Goal: Information Seeking & Learning: Learn about a topic

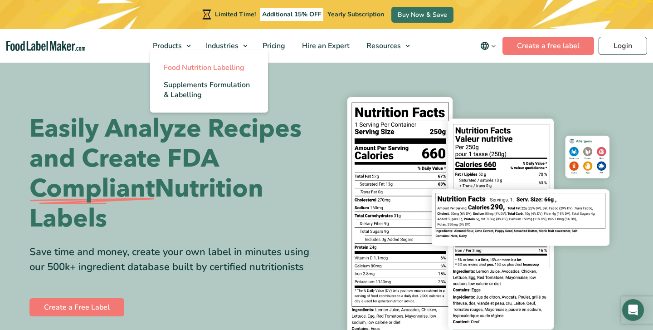
click at [175, 71] on span "Food Nutrition Labelling" at bounding box center [204, 68] width 81 height 10
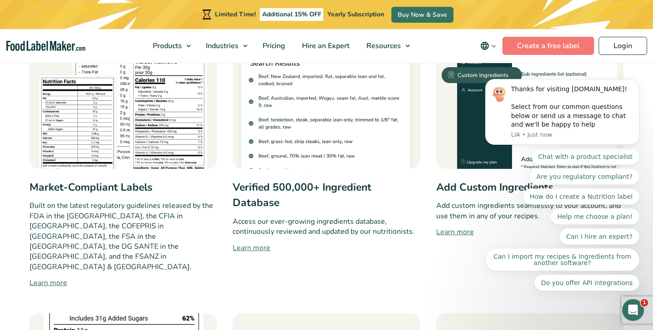
scroll to position [534, 0]
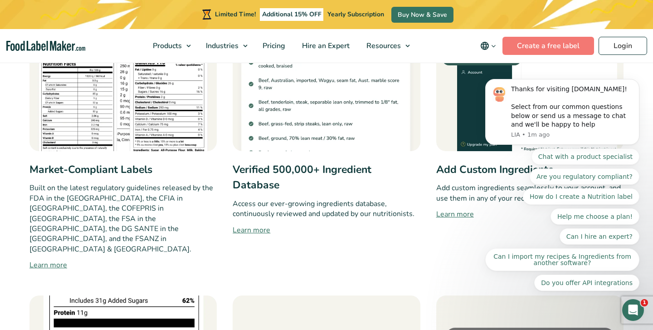
click at [449, 216] on link "Learn more" at bounding box center [530, 214] width 187 height 11
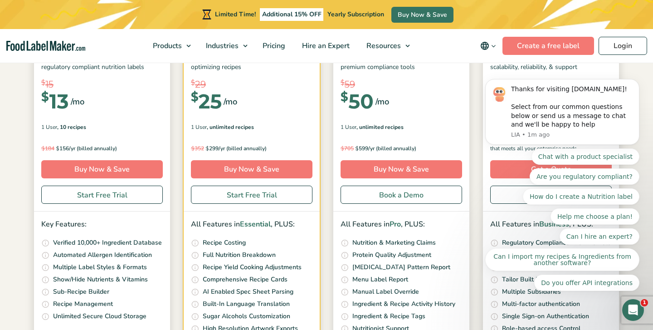
scroll to position [127, 0]
